Goal: Information Seeking & Learning: Learn about a topic

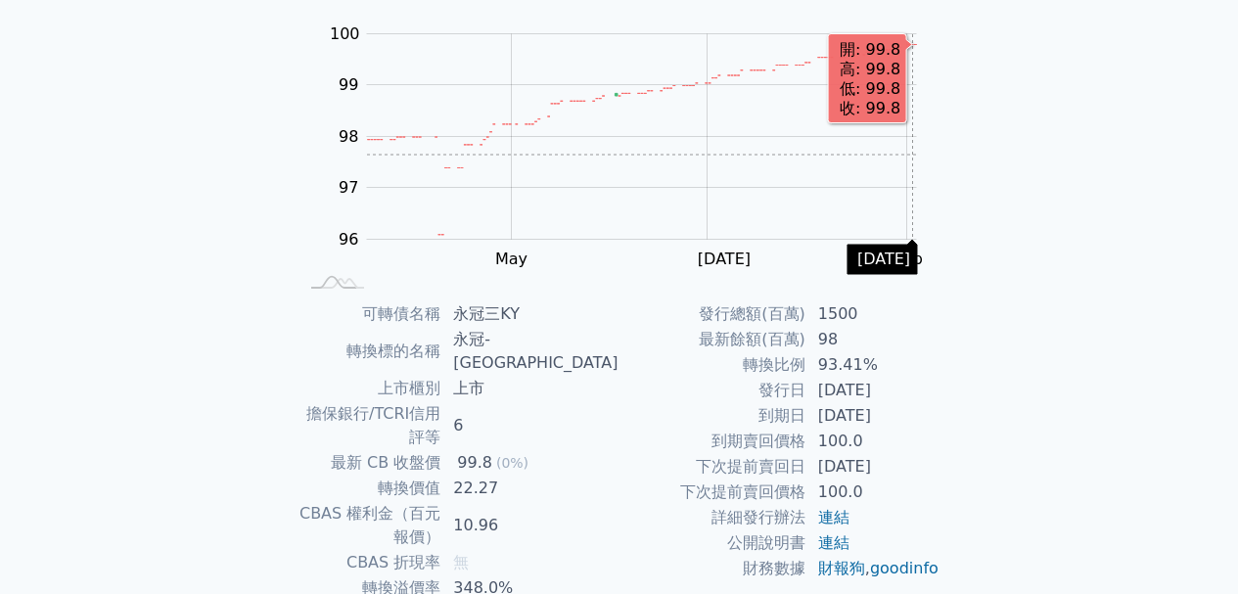
scroll to position [196, 0]
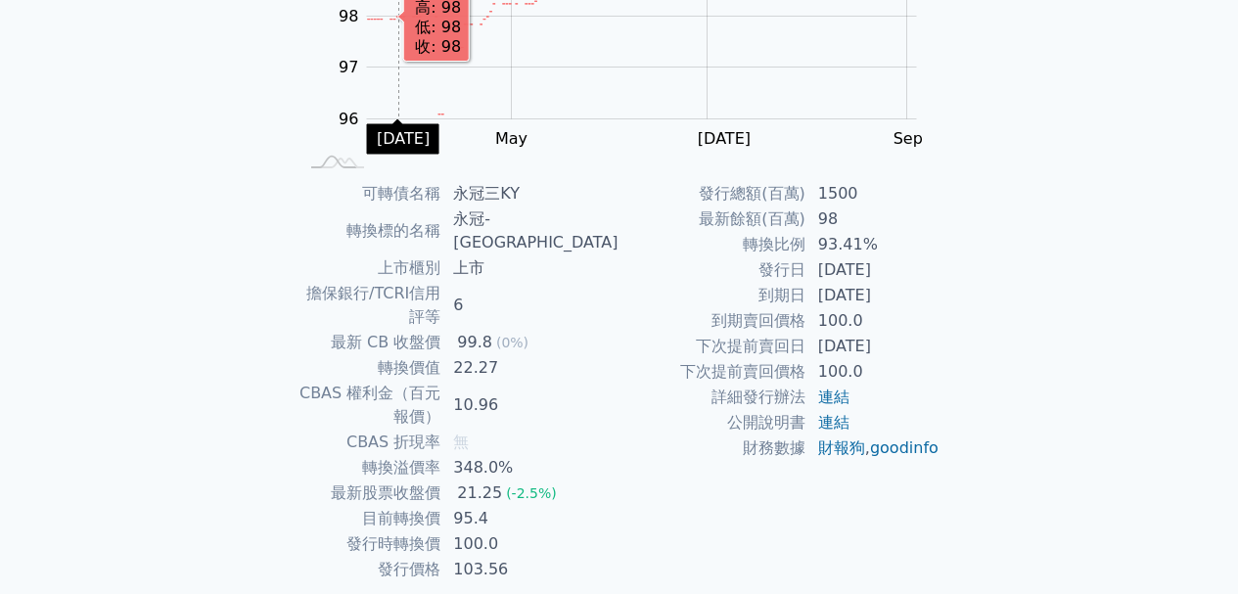
scroll to position [312, 0]
